Goal: Transaction & Acquisition: Purchase product/service

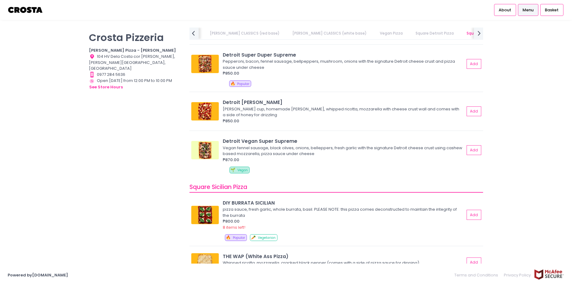
scroll to position [703, 0]
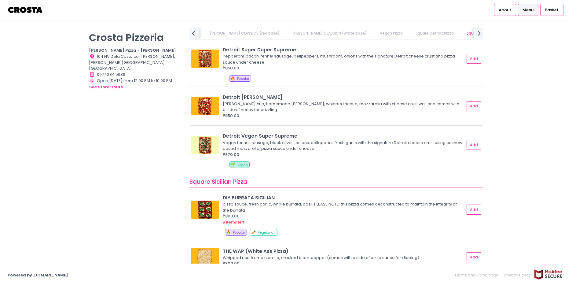
click at [206, 107] on img at bounding box center [204, 106] width 27 height 18
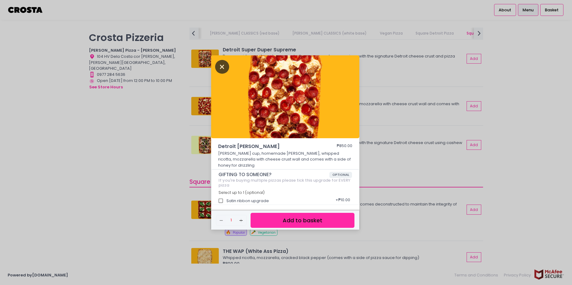
click at [226, 70] on icon "Close" at bounding box center [222, 67] width 14 height 14
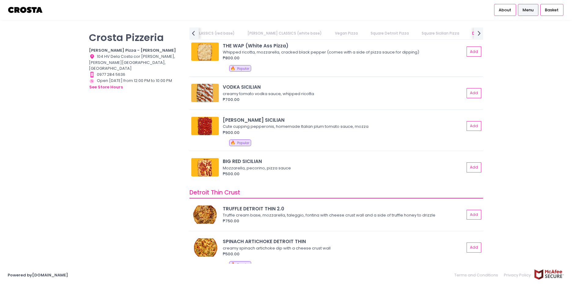
scroll to position [916, 0]
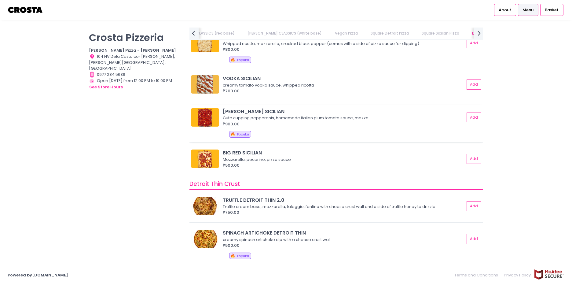
click at [205, 119] on img at bounding box center [204, 117] width 27 height 18
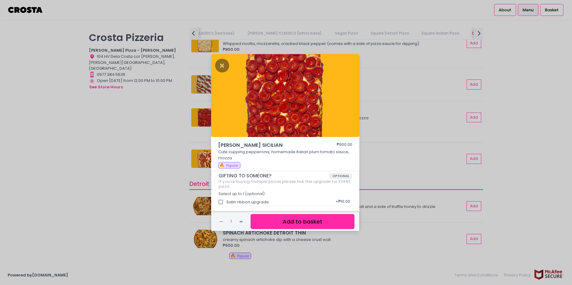
click at [318, 111] on img at bounding box center [285, 95] width 148 height 83
click at [172, 189] on div "[PERSON_NAME] SICILIAN ₱900.00 Cute cupping pepperonis, homemade Italian plum t…" at bounding box center [286, 142] width 572 height 285
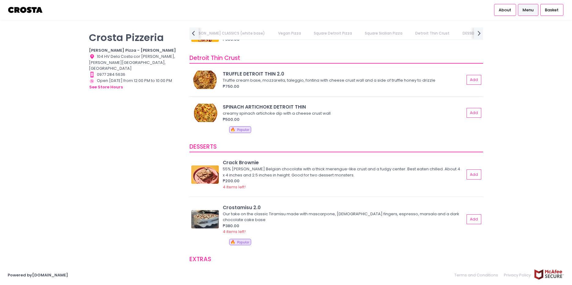
scroll to position [1008, 0]
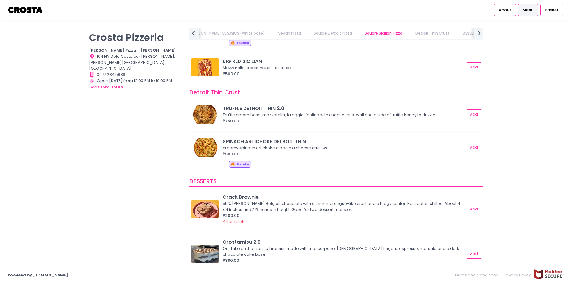
click at [217, 121] on img at bounding box center [204, 114] width 27 height 18
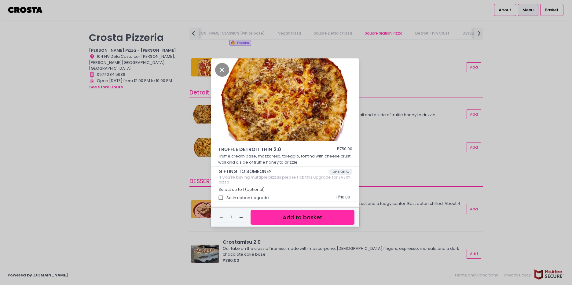
scroll to position [2, 0]
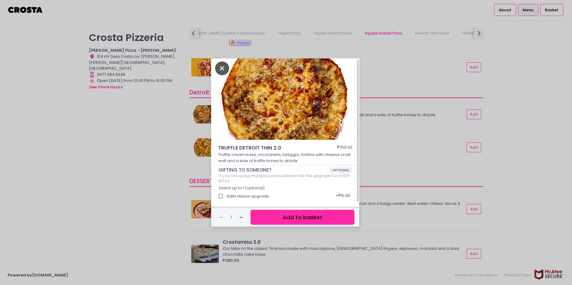
click at [224, 64] on icon "Close" at bounding box center [222, 68] width 14 height 14
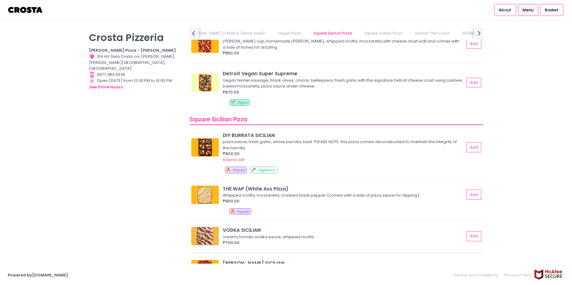
scroll to position [764, 0]
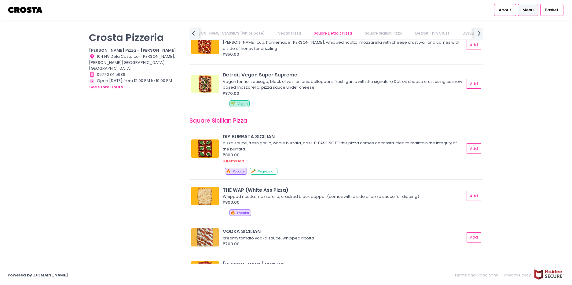
click at [214, 149] on img at bounding box center [204, 148] width 27 height 18
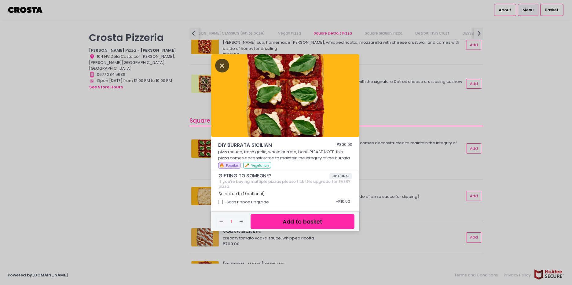
click at [225, 64] on icon "Close" at bounding box center [222, 66] width 14 height 14
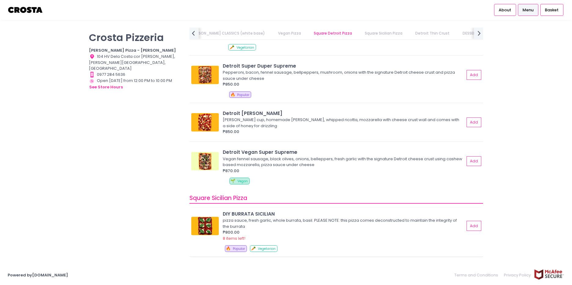
scroll to position [672, 0]
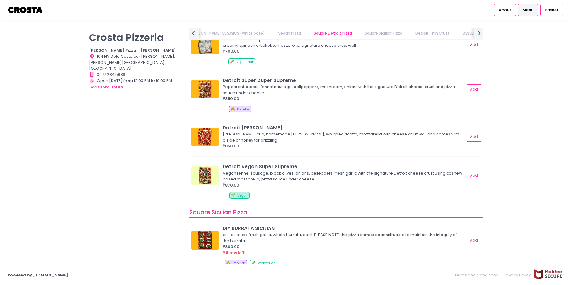
click at [190, 132] on div "Detroit [PERSON_NAME] [PERSON_NAME] cup, homemade [PERSON_NAME], whipped ricott…" at bounding box center [336, 138] width 294 height 35
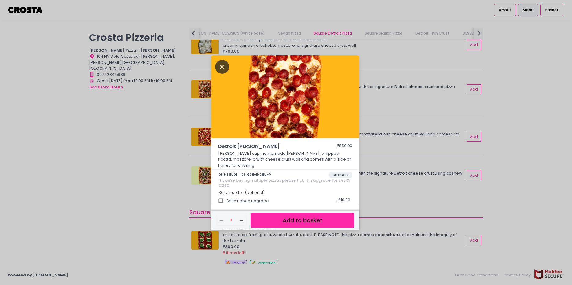
click at [218, 68] on icon "Close" at bounding box center [222, 67] width 14 height 14
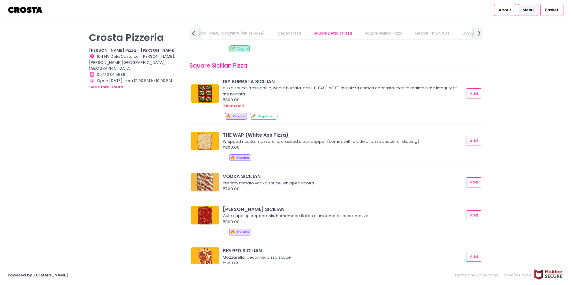
scroll to position [825, 0]
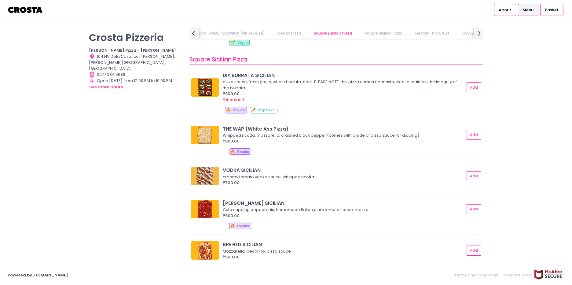
click at [210, 210] on img at bounding box center [204, 209] width 27 height 18
